Goal: Entertainment & Leisure: Consume media (video, audio)

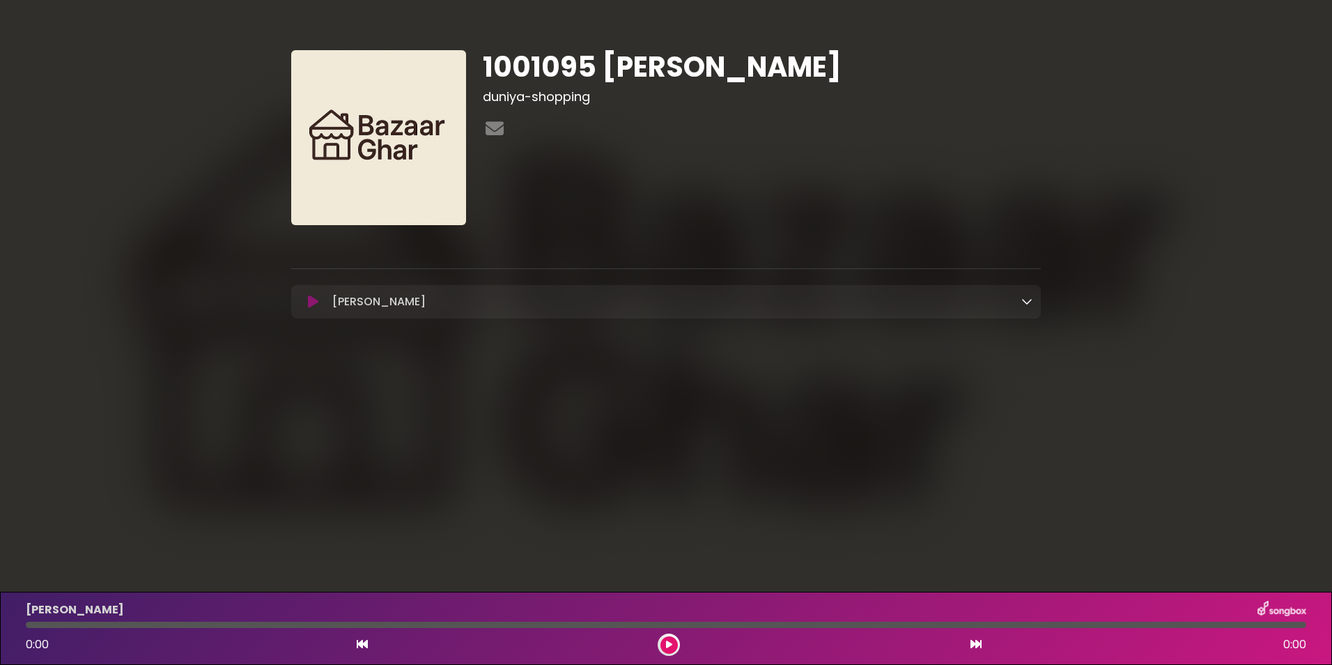
click at [316, 295] on icon at bounding box center [313, 302] width 10 height 14
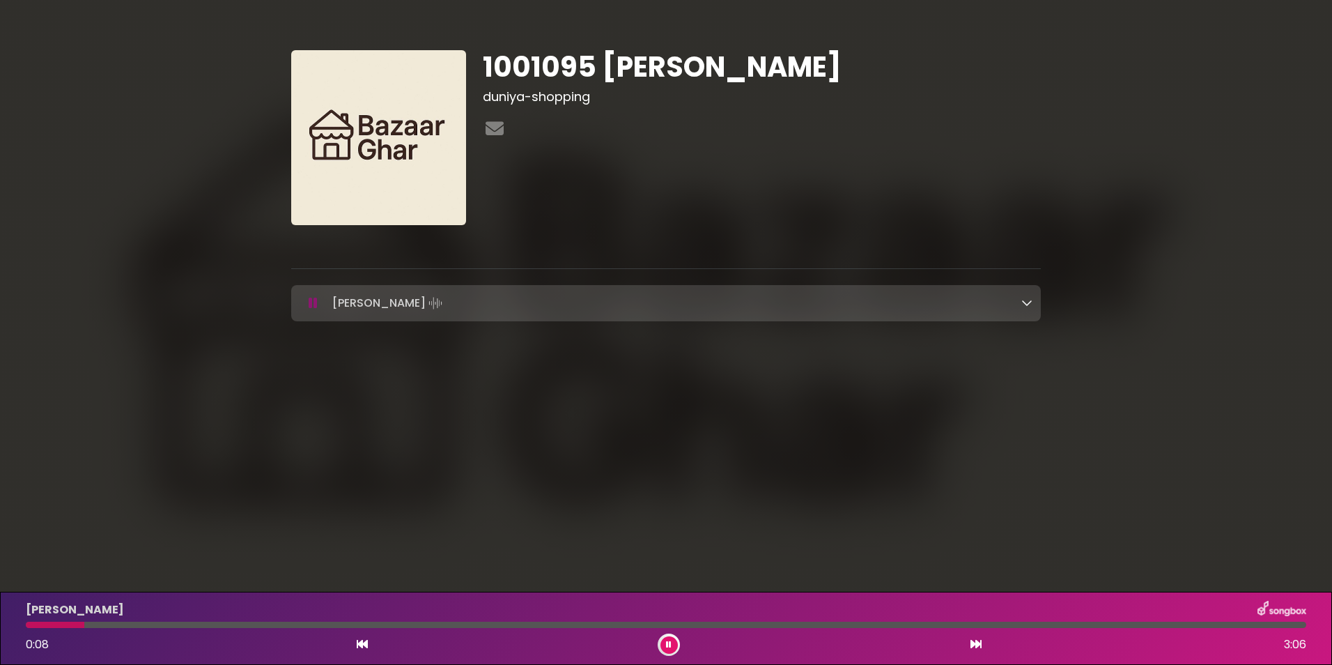
click at [126, 621] on div at bounding box center [666, 624] width 1281 height 6
click at [167, 621] on div at bounding box center [666, 624] width 1281 height 6
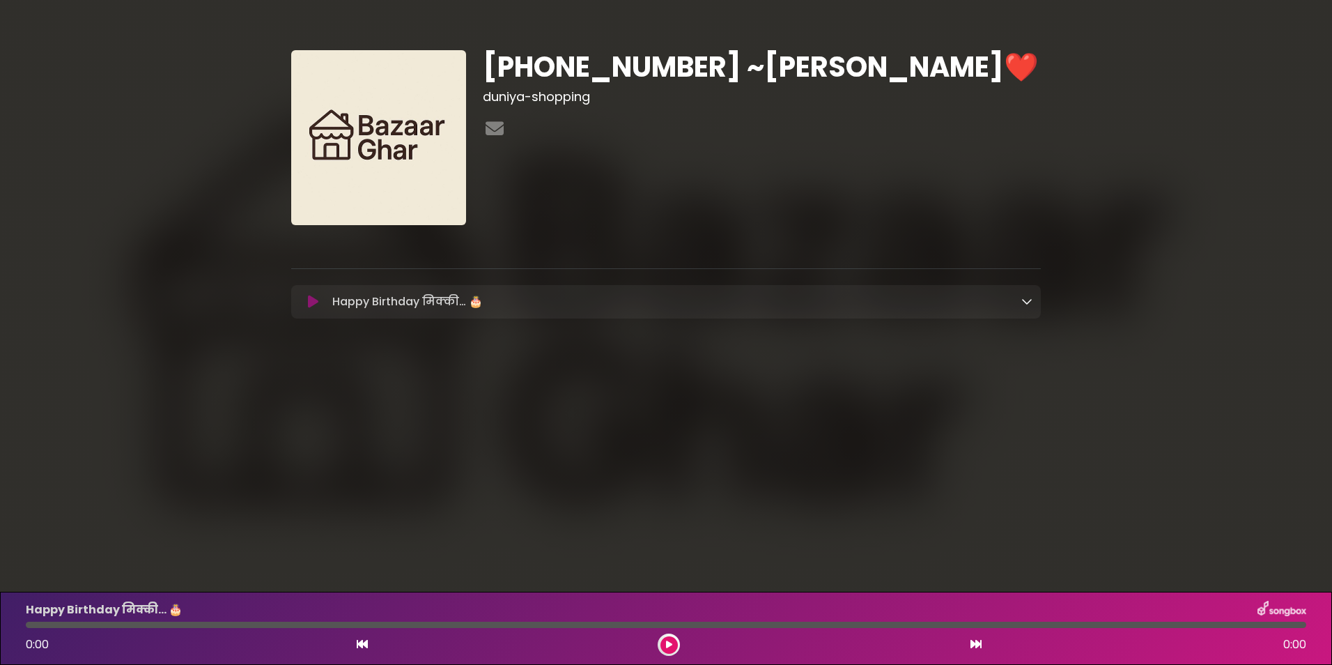
click at [456, 310] on p "Happy Birthday मिक्की… 🎂 Loading Track..." at bounding box center [407, 301] width 150 height 17
click at [1027, 300] on icon at bounding box center [1026, 300] width 11 height 11
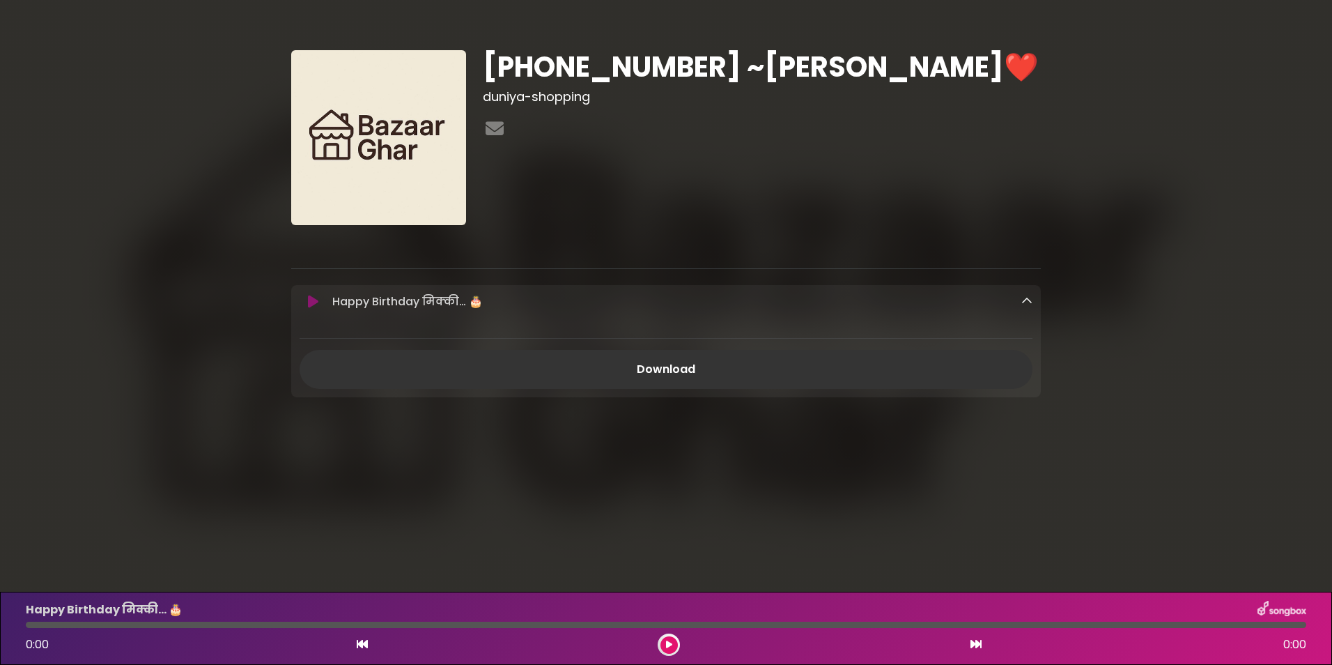
click at [318, 301] on icon at bounding box center [313, 302] width 10 height 14
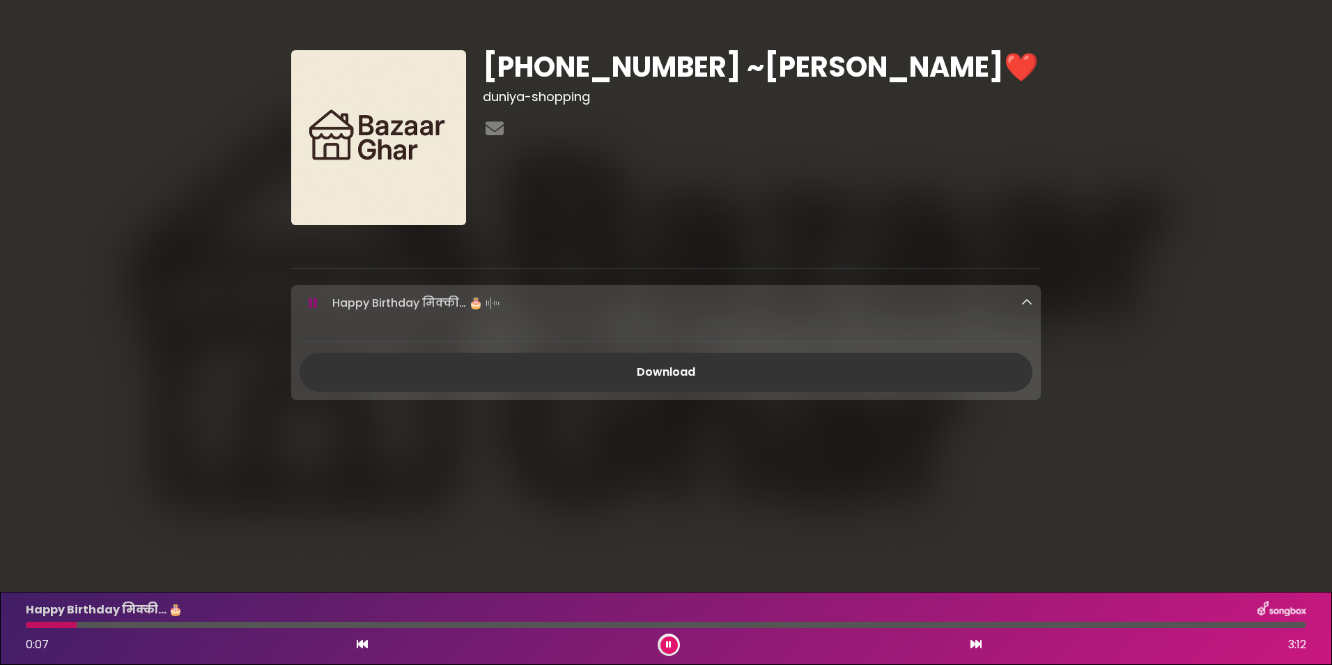
click at [671, 642] on icon at bounding box center [669, 644] width 6 height 8
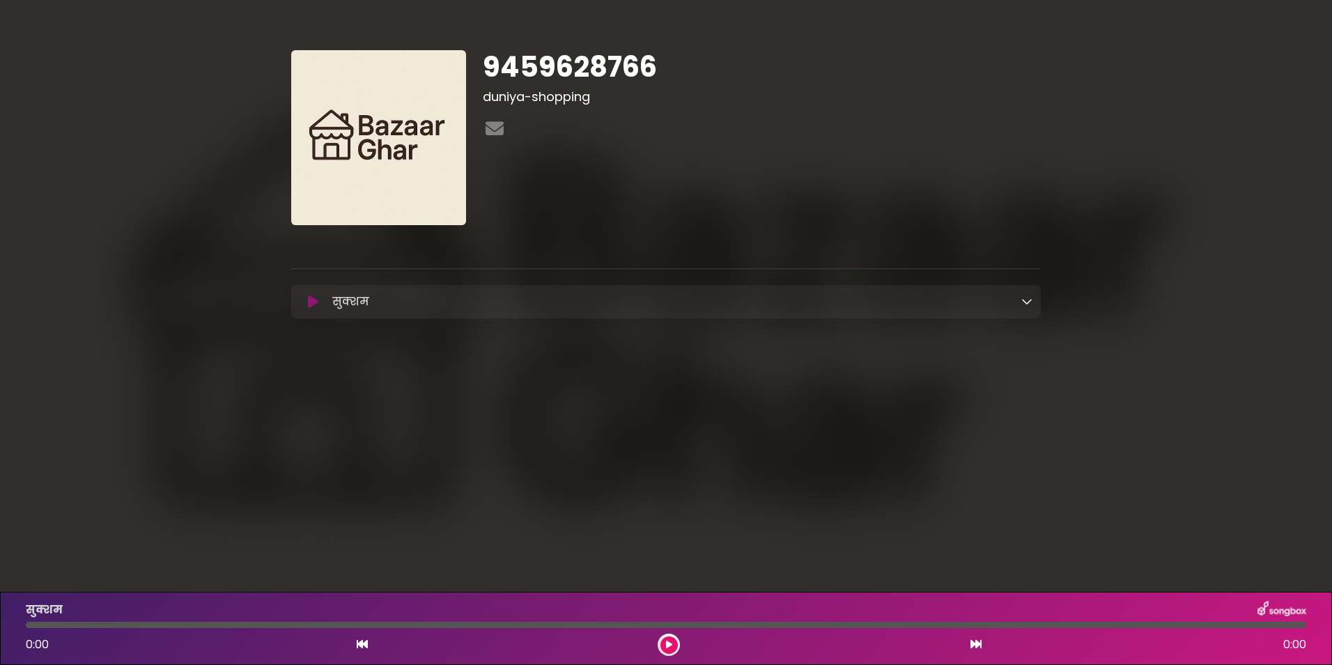
click at [360, 299] on p "सुक्शम Loading Track..." at bounding box center [350, 301] width 37 height 17
copy p "सुक्शम"
click at [666, 644] on icon at bounding box center [669, 644] width 6 height 8
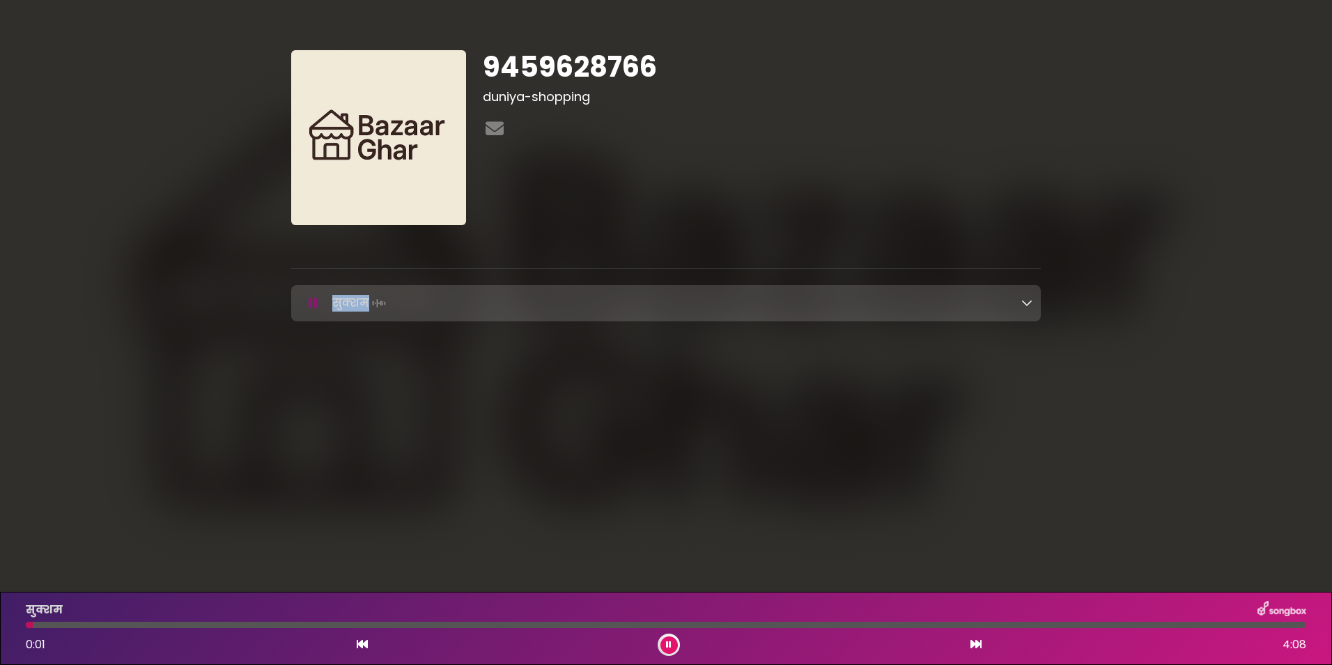
click at [665, 644] on button at bounding box center [668, 644] width 17 height 17
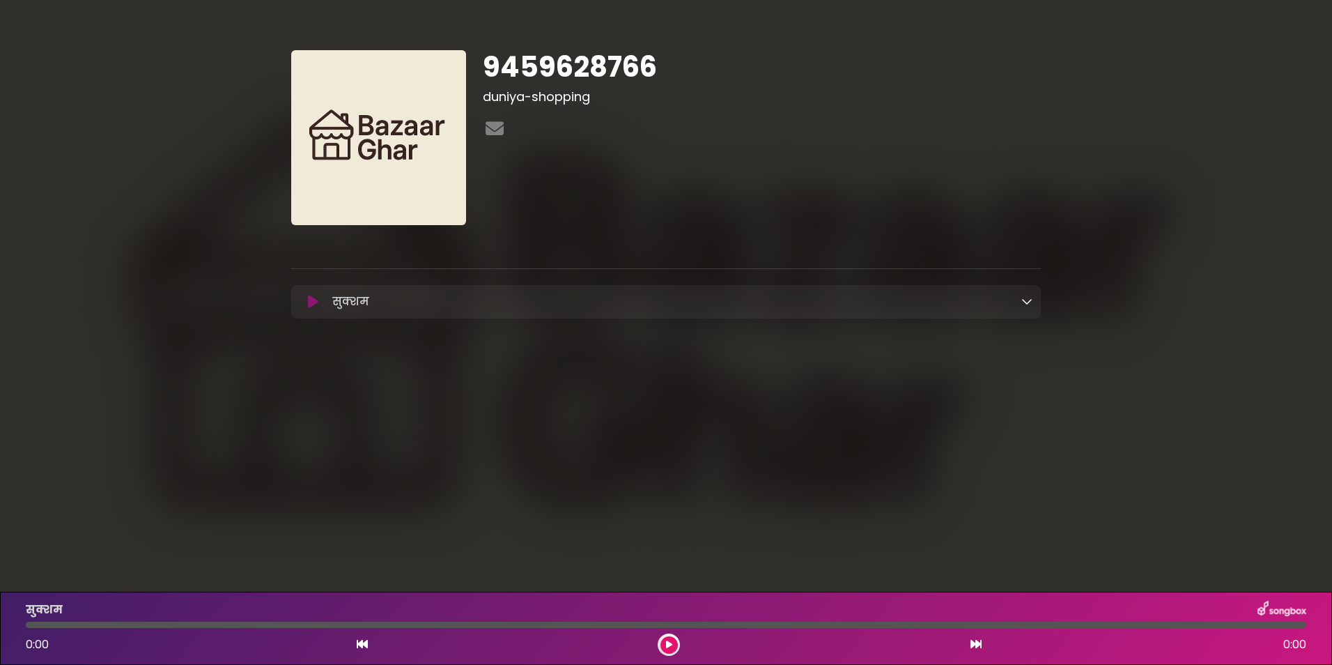
click at [543, 63] on h1 "9459628766" at bounding box center [762, 66] width 558 height 33
copy h1 "9459628766"
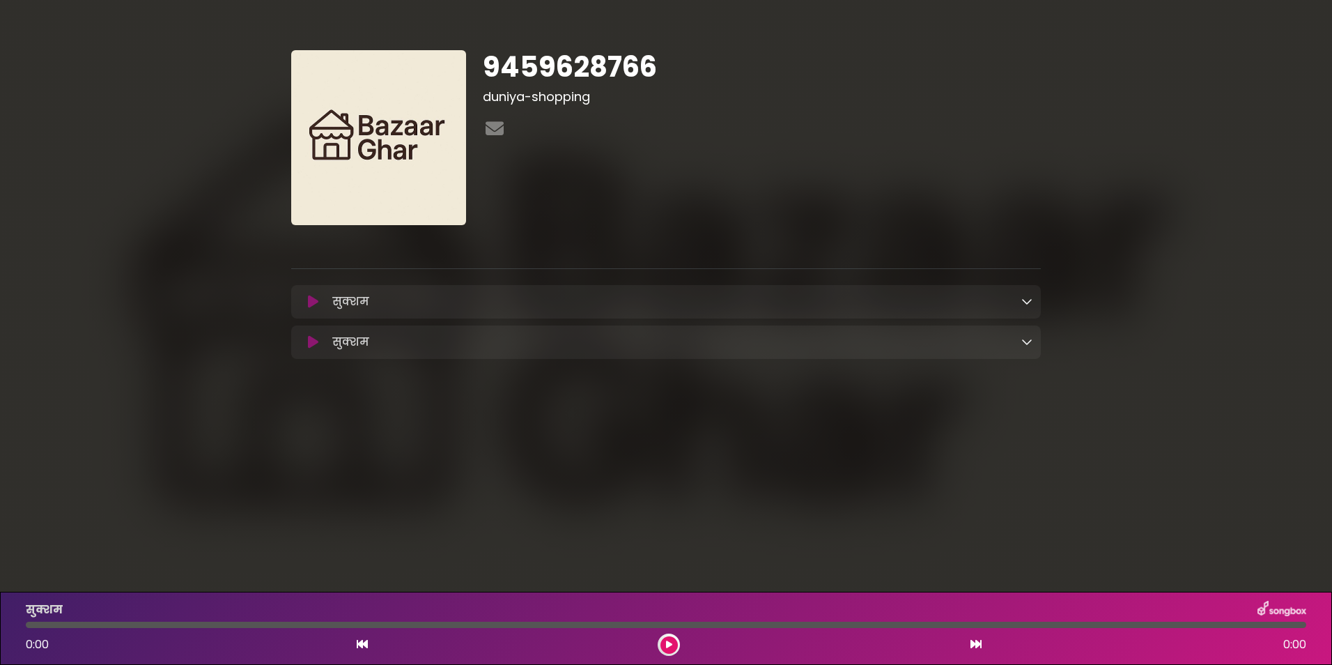
click at [313, 343] on icon at bounding box center [313, 342] width 10 height 14
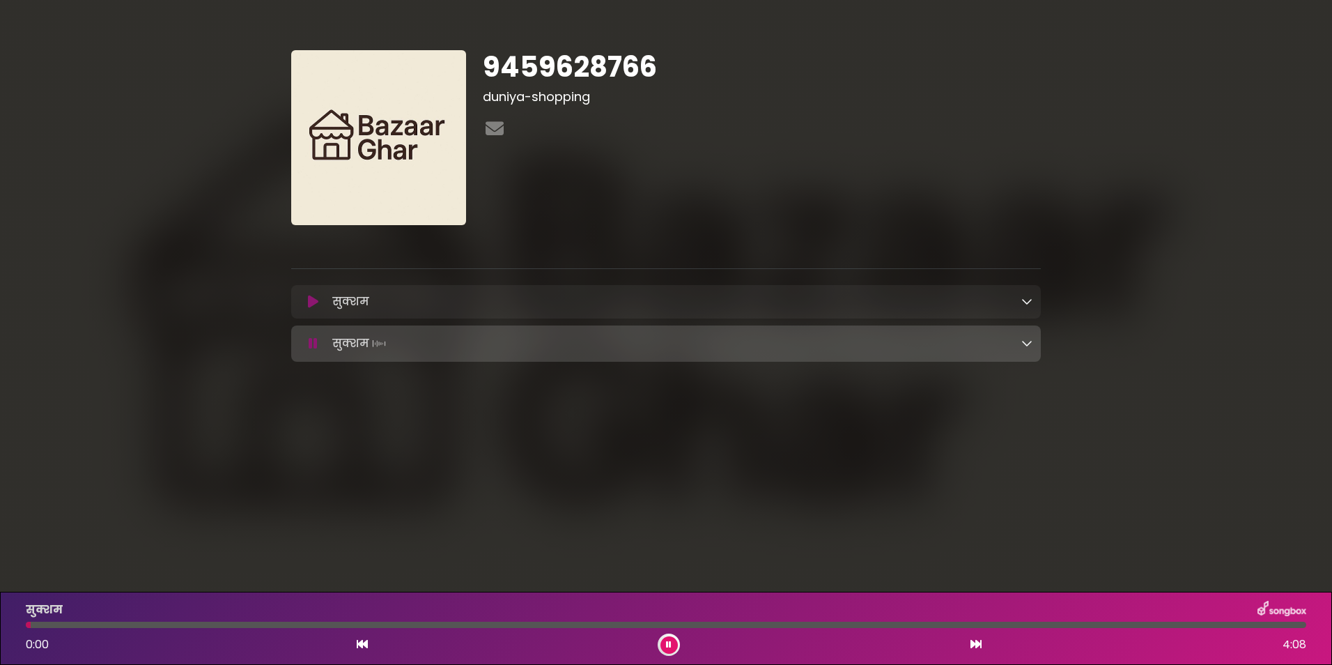
click at [1028, 298] on icon at bounding box center [1026, 300] width 11 height 11
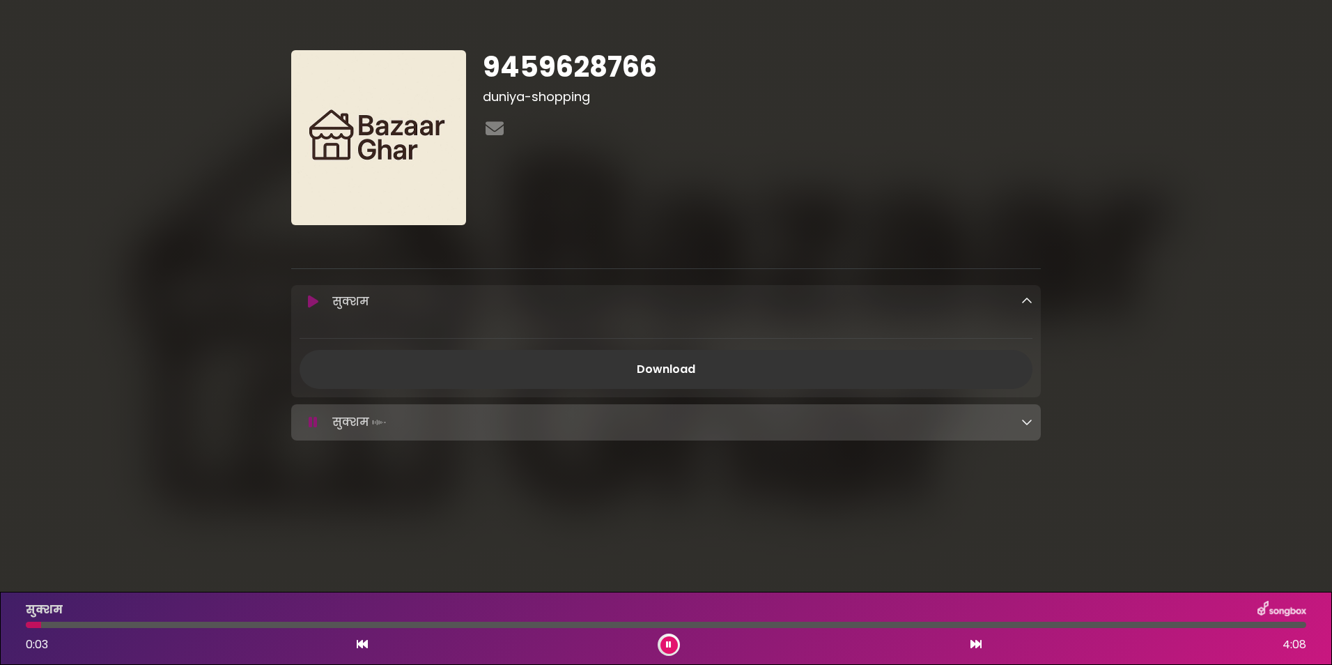
click at [308, 295] on icon at bounding box center [313, 302] width 10 height 14
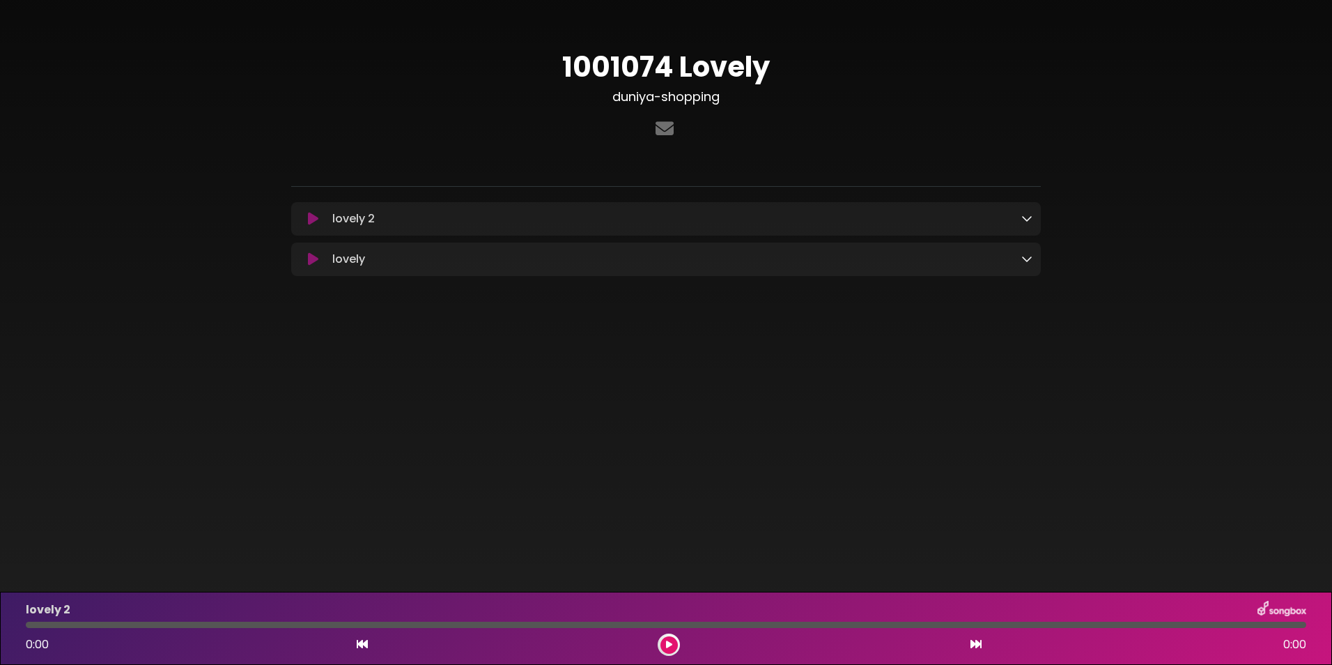
click at [309, 218] on icon at bounding box center [313, 219] width 10 height 14
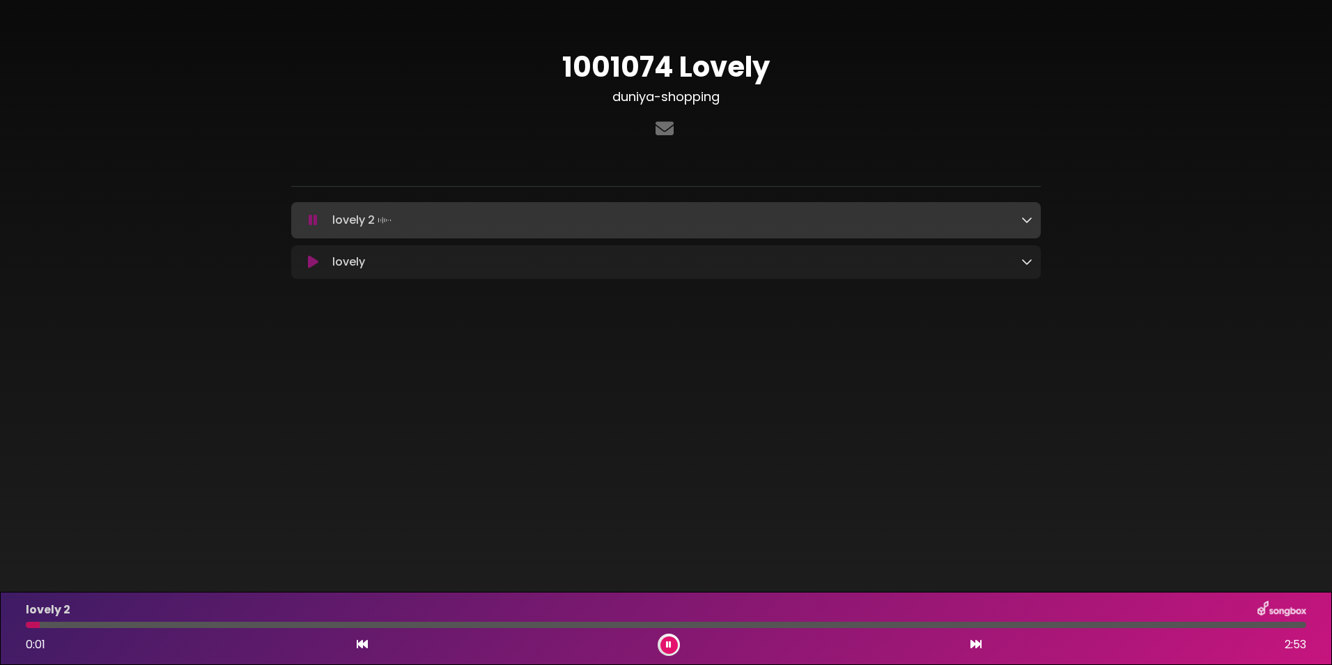
click at [314, 263] on icon at bounding box center [313, 262] width 10 height 14
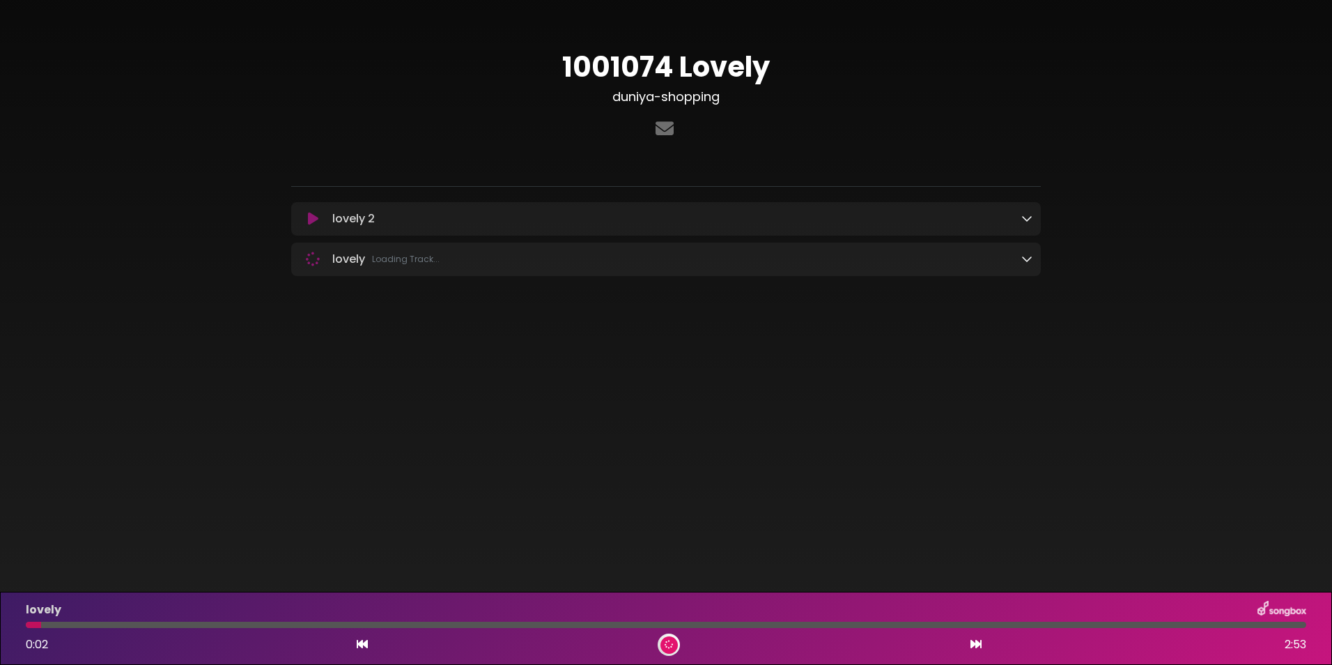
click at [84, 624] on div at bounding box center [666, 624] width 1281 height 6
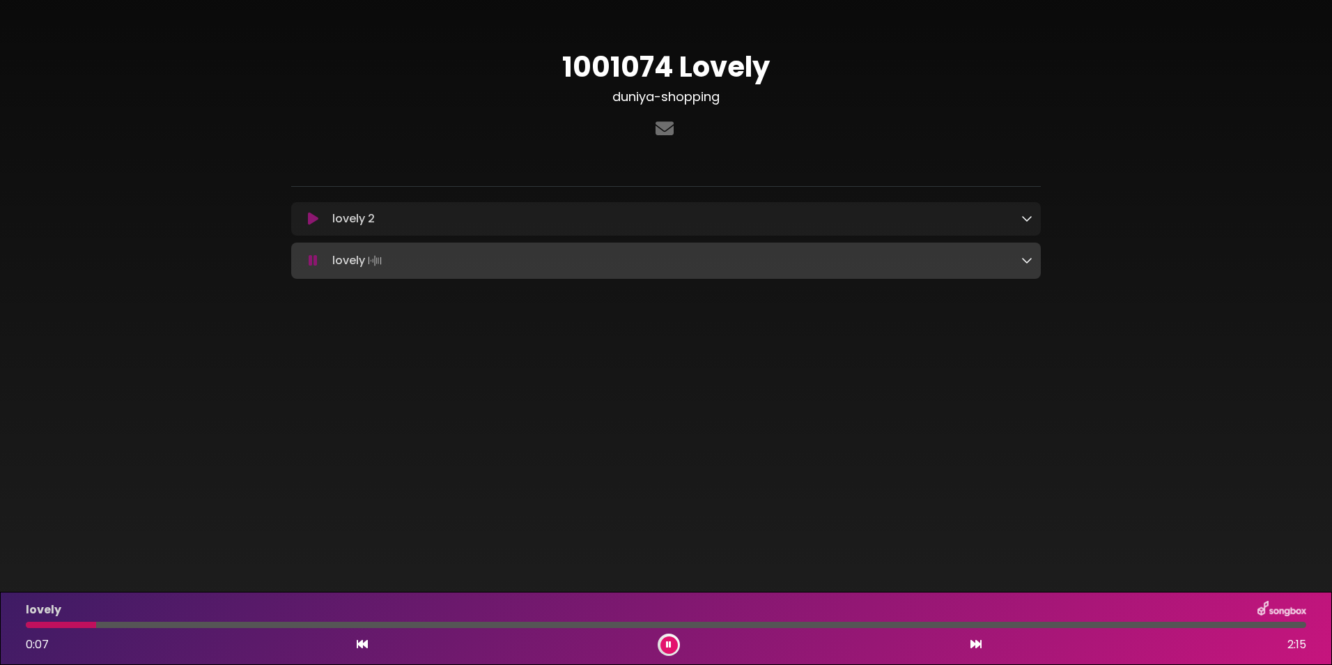
click at [164, 623] on div at bounding box center [666, 624] width 1281 height 6
click at [236, 620] on div "lovely 0:16 2:15" at bounding box center [665, 628] width 1297 height 55
click at [671, 642] on icon at bounding box center [669, 644] width 6 height 8
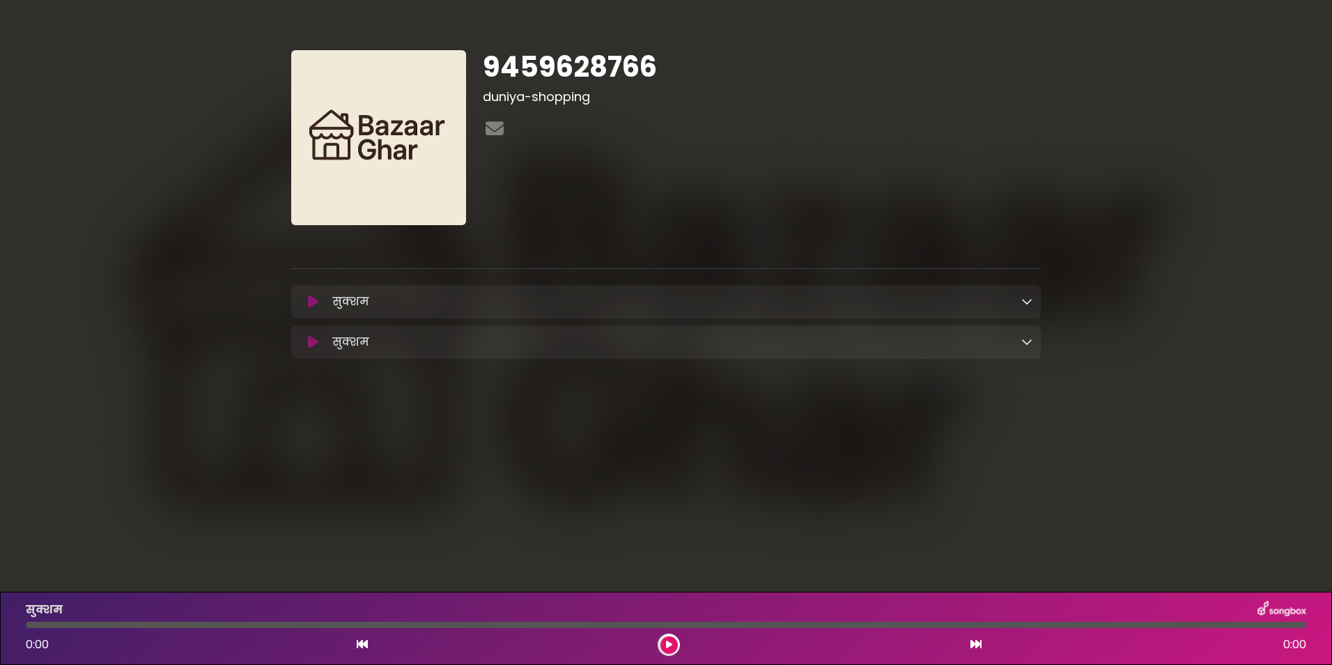
click at [1030, 342] on icon at bounding box center [1026, 341] width 11 height 11
